Goal: Complete application form

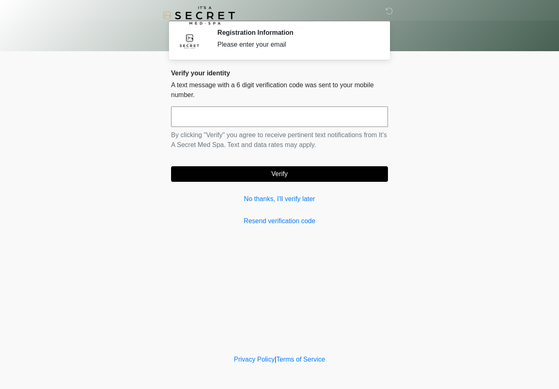
click at [354, 118] on input "text" at bounding box center [279, 116] width 217 height 20
type input "******"
click at [326, 176] on button "Verify" at bounding box center [279, 174] width 217 height 16
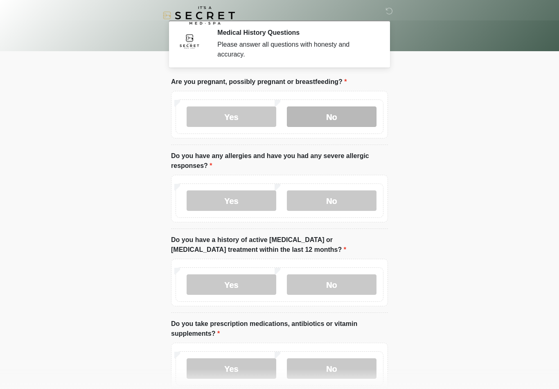
click at [349, 108] on label "No" at bounding box center [332, 116] width 90 height 20
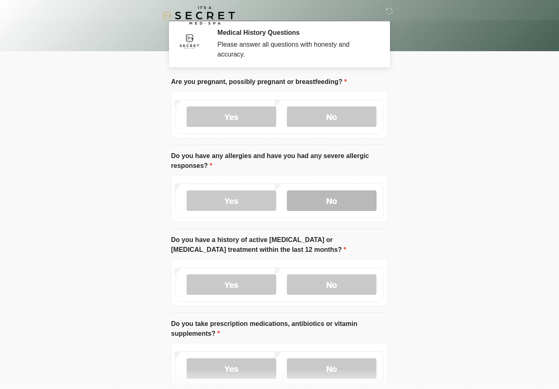
click at [332, 201] on label "No" at bounding box center [332, 200] width 90 height 20
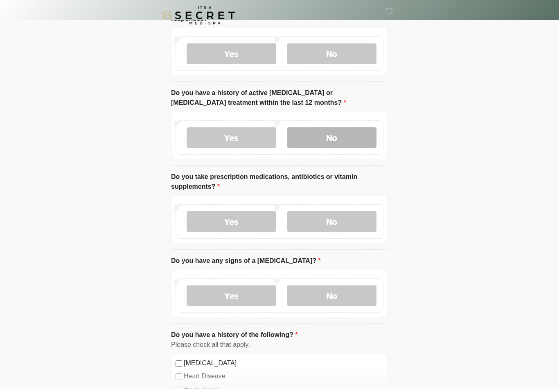
click at [357, 141] on label "No" at bounding box center [332, 138] width 90 height 20
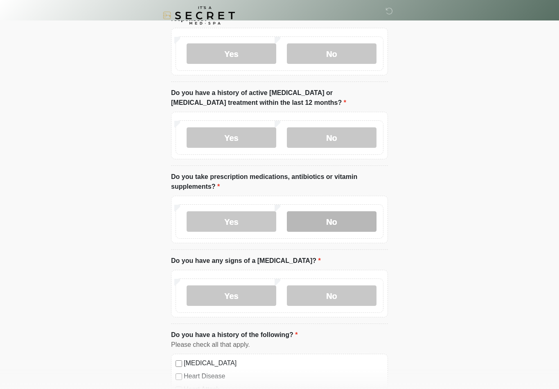
click at [345, 220] on label "No" at bounding box center [332, 221] width 90 height 20
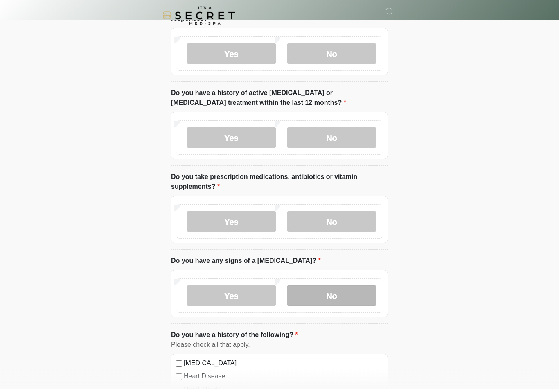
click at [332, 292] on label "No" at bounding box center [332, 295] width 90 height 20
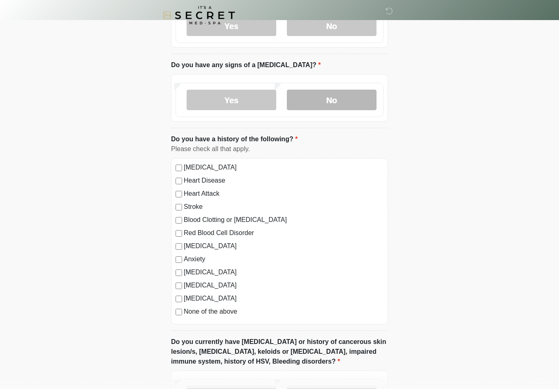
scroll to position [377, 0]
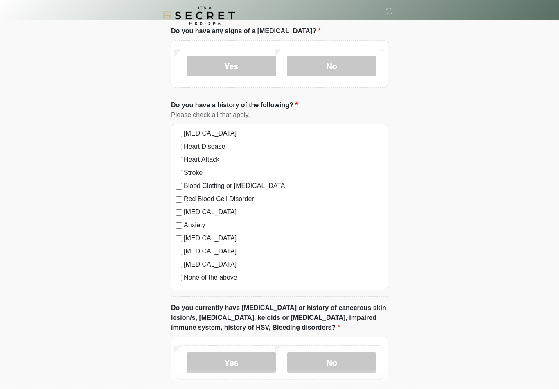
click at [223, 278] on label "None of the above" at bounding box center [284, 278] width 200 height 10
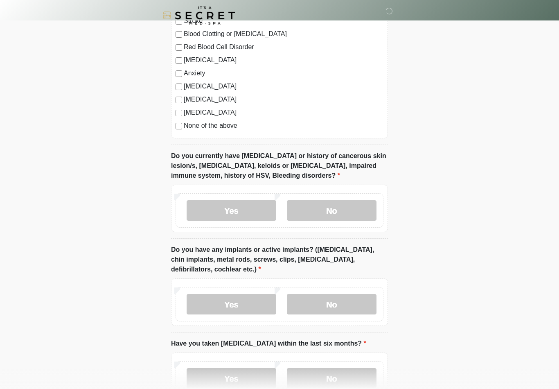
scroll to position [529, 0]
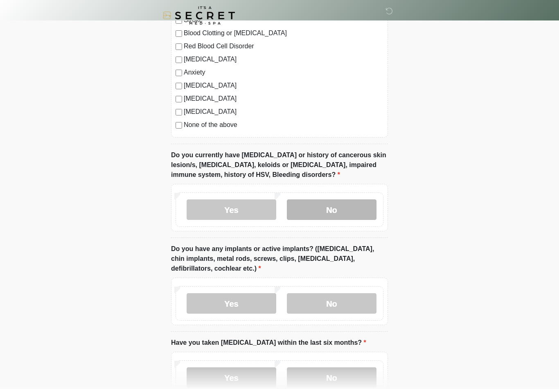
click at [362, 206] on label "No" at bounding box center [332, 209] width 90 height 20
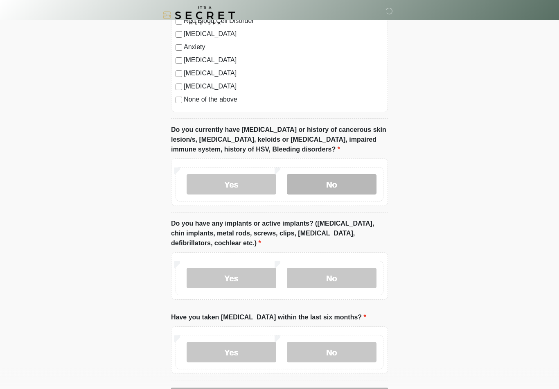
scroll to position [598, 0]
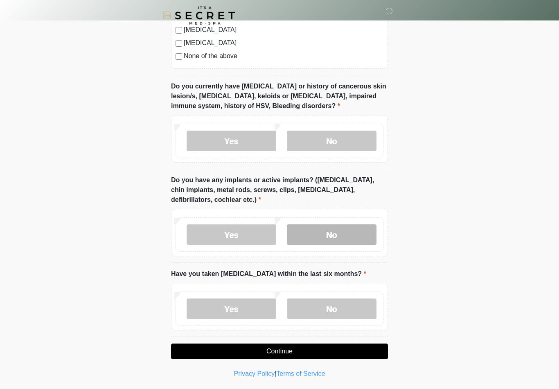
click at [352, 234] on label "No" at bounding box center [332, 234] width 90 height 20
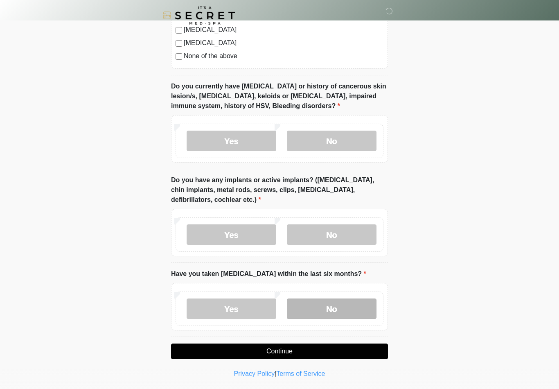
click at [349, 305] on label "No" at bounding box center [332, 308] width 90 height 20
click at [334, 350] on button "Continue" at bounding box center [279, 351] width 217 height 16
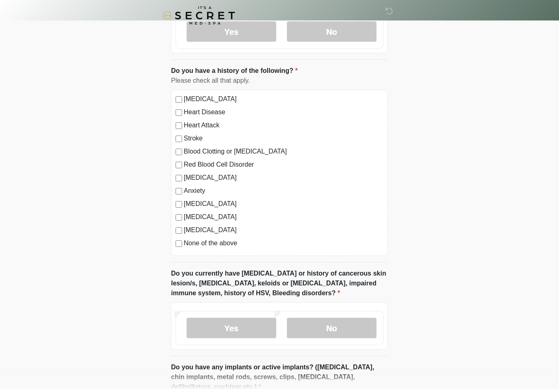
scroll to position [0, 0]
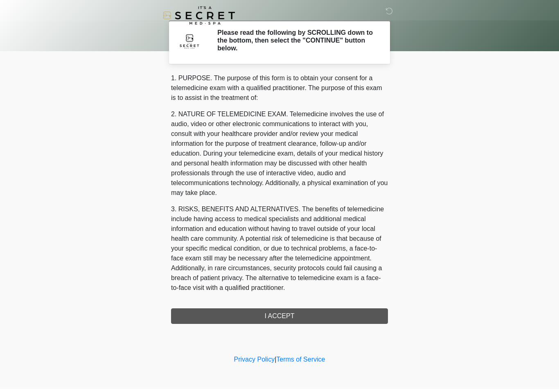
click at [320, 313] on div "1. PURPOSE. The purpose of this form is to obtain your consent for a telemedici…" at bounding box center [279, 198] width 217 height 251
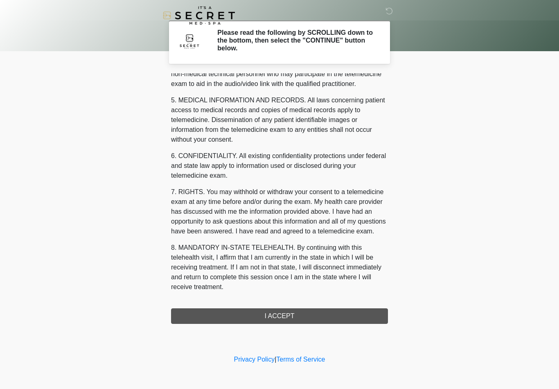
click at [312, 316] on button "I ACCEPT" at bounding box center [279, 316] width 217 height 16
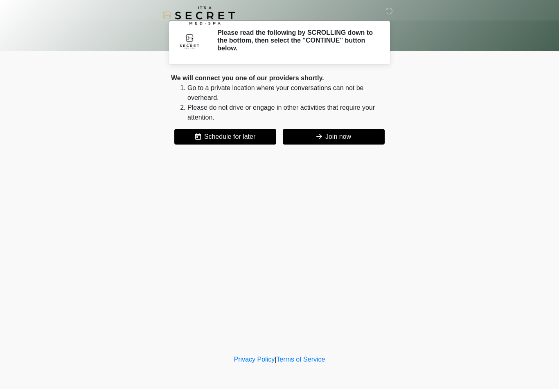
click at [296, 322] on div "‎ ‎ Please read the following by SCROLLING down to the bottom, then select the …" at bounding box center [280, 176] width 246 height 336
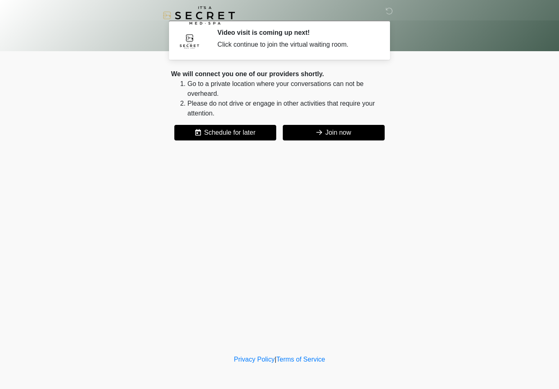
click at [352, 140] on button "Join now" at bounding box center [334, 133] width 102 height 16
